Goal: Task Accomplishment & Management: Complete application form

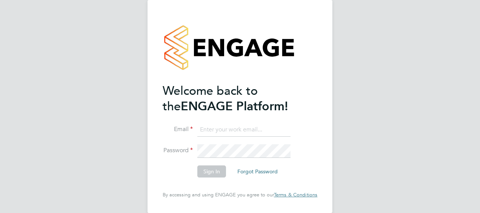
click at [220, 128] on input at bounding box center [243, 130] width 93 height 14
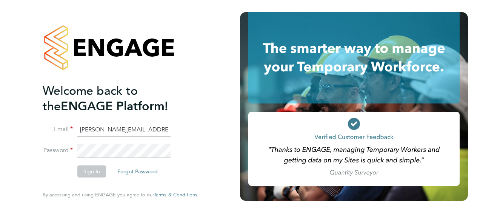
type input "[PERSON_NAME][EMAIL_ADDRESS][PERSON_NAME][PERSON_NAME][DOMAIN_NAME]"
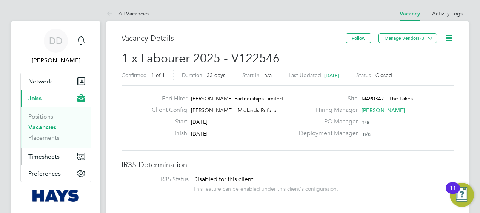
click at [48, 150] on button "Timesheets" at bounding box center [56, 156] width 70 height 17
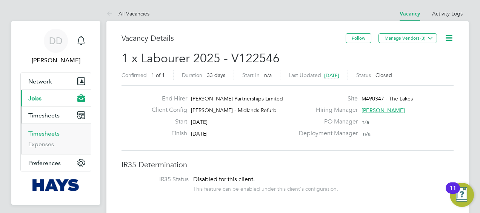
click at [52, 133] on link "Timesheets" at bounding box center [43, 133] width 31 height 7
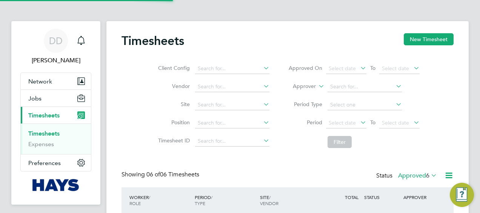
scroll to position [25, 65]
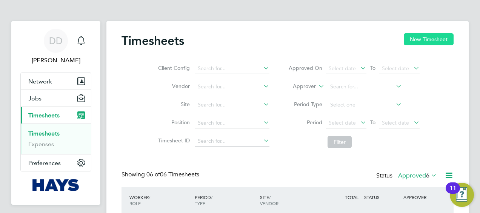
click at [424, 38] on button "New Timesheet" at bounding box center [429, 39] width 50 height 12
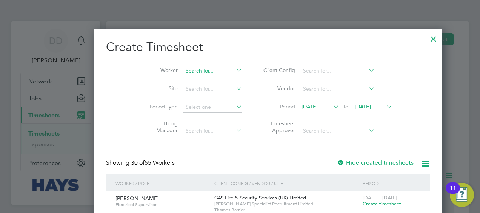
click at [183, 72] on input at bounding box center [212, 71] width 59 height 11
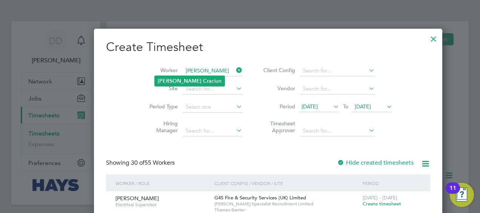
click at [186, 78] on li "[PERSON_NAME] ciun" at bounding box center [190, 81] width 70 height 10
type input "[PERSON_NAME]"
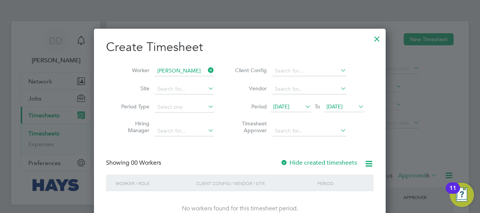
click at [356, 106] on icon at bounding box center [356, 106] width 0 height 11
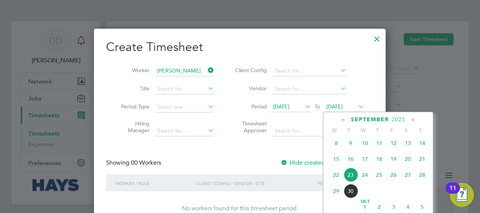
click at [351, 197] on span "30" at bounding box center [350, 191] width 14 height 14
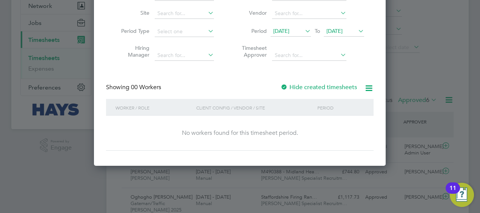
click at [317, 85] on label "Hide created timesheets" at bounding box center [318, 87] width 77 height 8
click at [321, 86] on label "Hide created timesheets" at bounding box center [318, 87] width 77 height 8
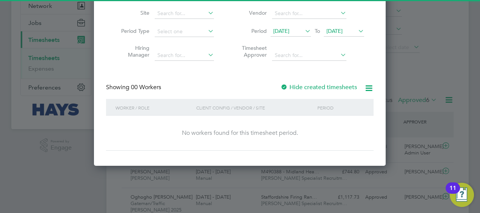
click at [322, 85] on label "Hide created timesheets" at bounding box center [318, 87] width 77 height 8
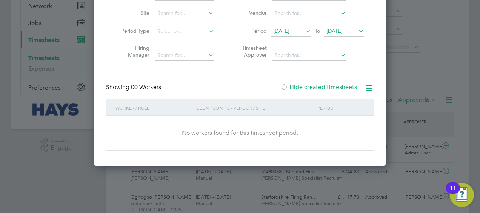
click at [322, 85] on label "Hide created timesheets" at bounding box center [318, 87] width 77 height 8
click at [303, 29] on icon at bounding box center [303, 31] width 0 height 11
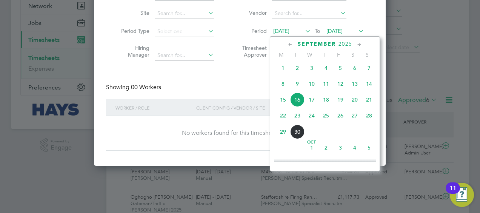
click at [283, 87] on span "8" at bounding box center [283, 84] width 14 height 14
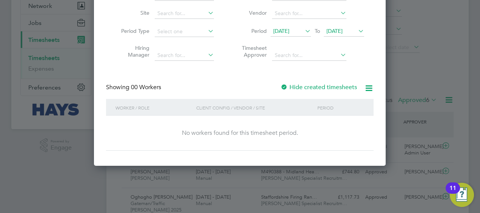
click at [309, 86] on label "Hide created timesheets" at bounding box center [318, 87] width 77 height 8
click at [311, 86] on label "Hide created timesheets" at bounding box center [318, 87] width 77 height 8
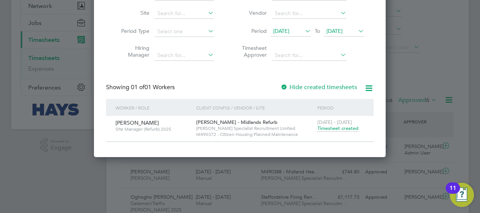
click at [333, 127] on span "Timesheet created" at bounding box center [337, 128] width 41 height 7
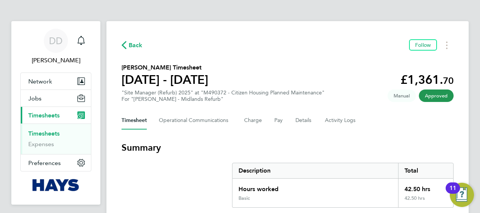
click at [135, 45] on span "Back" at bounding box center [136, 45] width 14 height 9
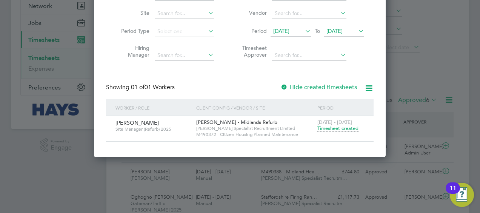
click at [311, 88] on label "Hide created timesheets" at bounding box center [318, 87] width 77 height 8
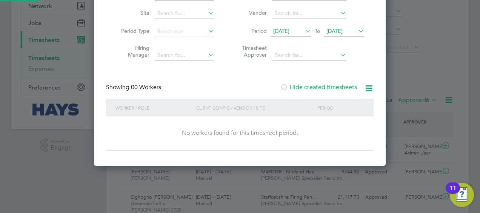
click at [312, 87] on label "Hide created timesheets" at bounding box center [318, 87] width 77 height 8
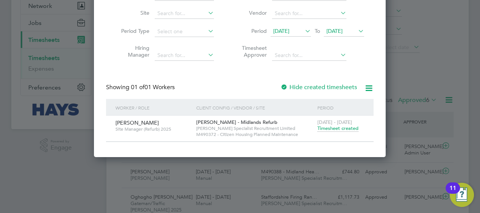
click at [312, 87] on label "Hide created timesheets" at bounding box center [318, 87] width 77 height 8
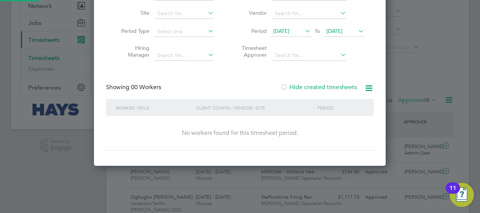
click at [312, 87] on label "Hide created timesheets" at bounding box center [318, 87] width 77 height 8
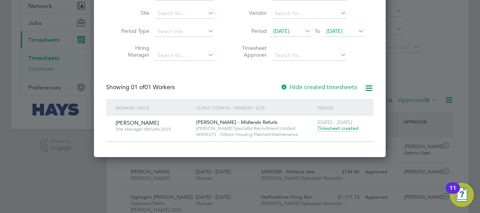
click at [312, 87] on label "Hide created timesheets" at bounding box center [318, 87] width 77 height 8
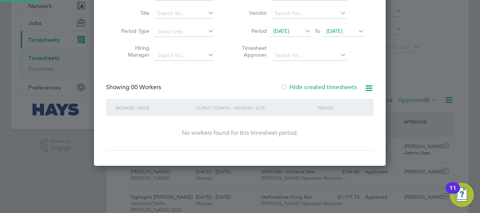
click at [312, 87] on label "Hide created timesheets" at bounding box center [318, 87] width 77 height 8
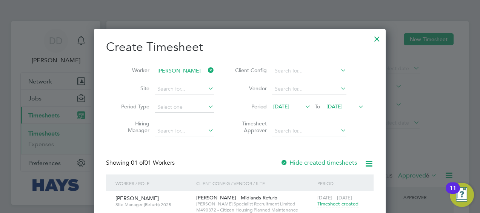
click at [373, 39] on div at bounding box center [377, 37] width 14 height 14
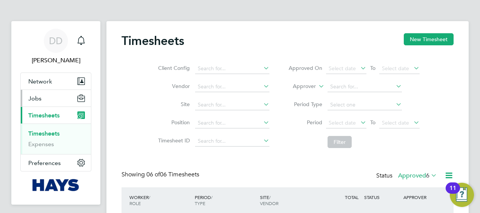
click at [37, 96] on span "Jobs" at bounding box center [34, 98] width 13 height 7
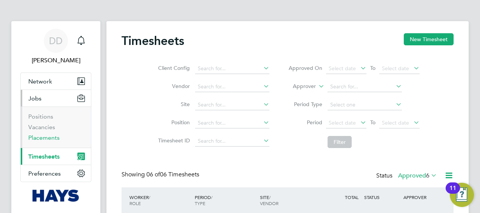
click at [45, 137] on link "Placements" at bounding box center [43, 137] width 31 height 7
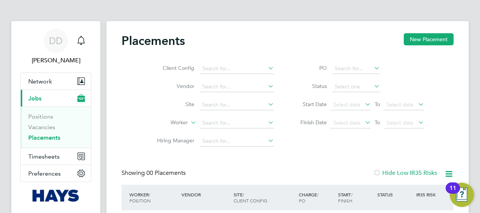
click at [414, 46] on div "Placements New Placement" at bounding box center [287, 44] width 332 height 23
click at [418, 40] on button "New Placement" at bounding box center [429, 39] width 50 height 12
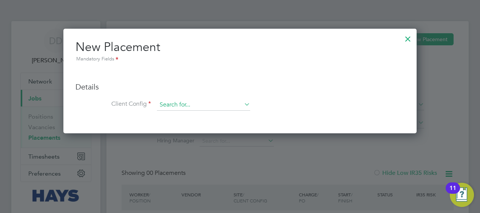
click at [172, 104] on input at bounding box center [203, 104] width 93 height 11
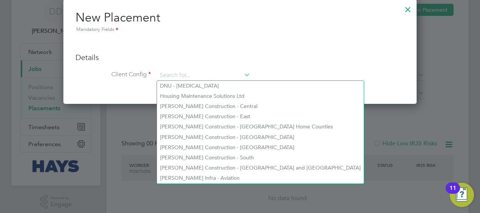
click at [333, 62] on h3 "Details" at bounding box center [239, 57] width 329 height 10
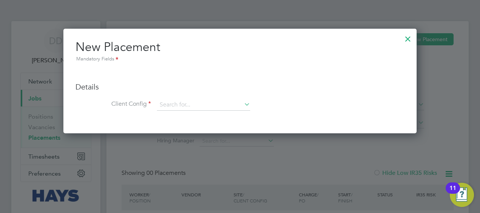
click at [409, 39] on div at bounding box center [408, 37] width 14 height 14
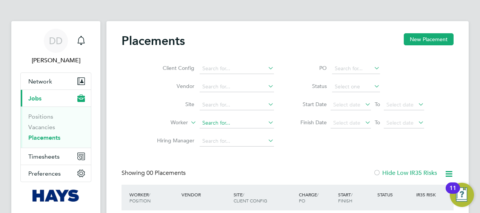
click at [244, 122] on input at bounding box center [237, 123] width 74 height 11
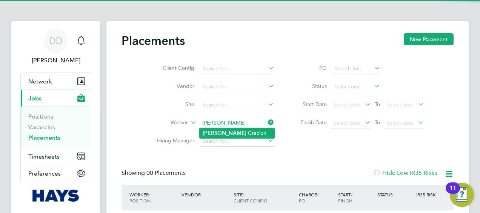
click at [247, 132] on li "[PERSON_NAME] ciun" at bounding box center [237, 133] width 75 height 10
type input "[PERSON_NAME]"
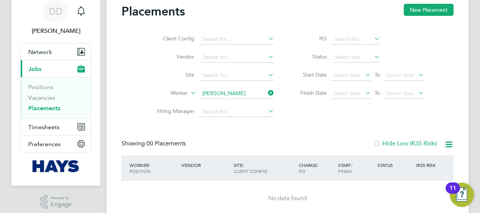
click at [394, 141] on label "Hide Low IR35 Risks" at bounding box center [405, 144] width 64 height 8
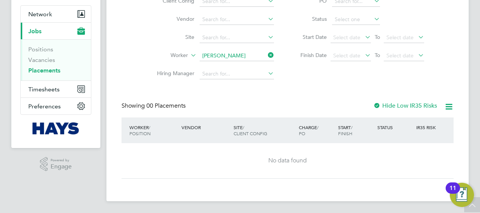
click at [398, 107] on label "Hide Low IR35 Risks" at bounding box center [405, 106] width 64 height 8
click at [397, 106] on label "Hide Low IR35 Risks" at bounding box center [405, 106] width 64 height 8
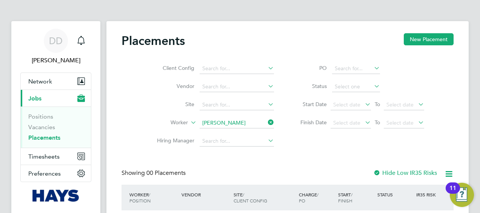
click at [396, 170] on label "Hide Low IR35 Risks" at bounding box center [405, 173] width 64 height 8
